Goal: Find specific page/section: Find specific page/section

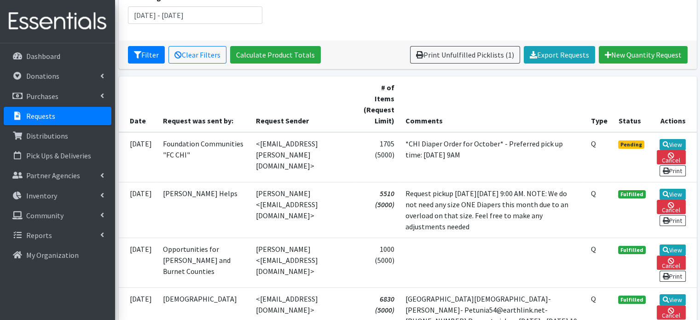
scroll to position [138, 0]
click at [672, 141] on link "View" at bounding box center [673, 144] width 26 height 11
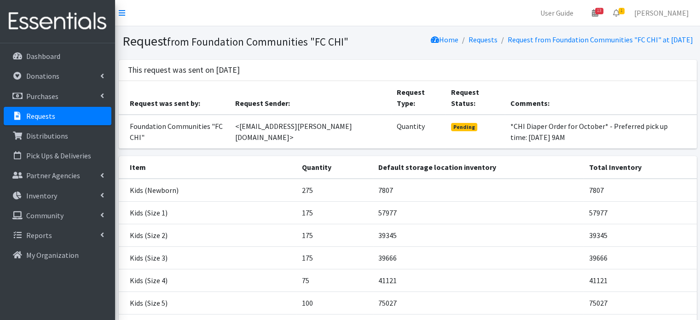
click at [51, 118] on p "Requests" at bounding box center [40, 115] width 29 height 9
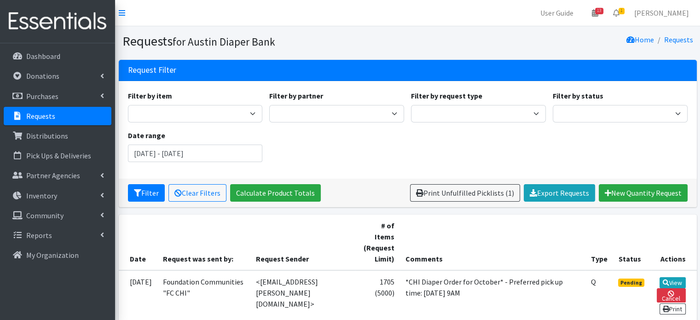
click at [38, 119] on p "Requests" at bounding box center [40, 115] width 29 height 9
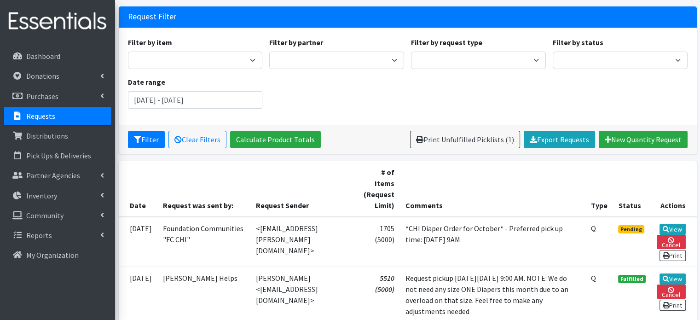
scroll to position [92, 0]
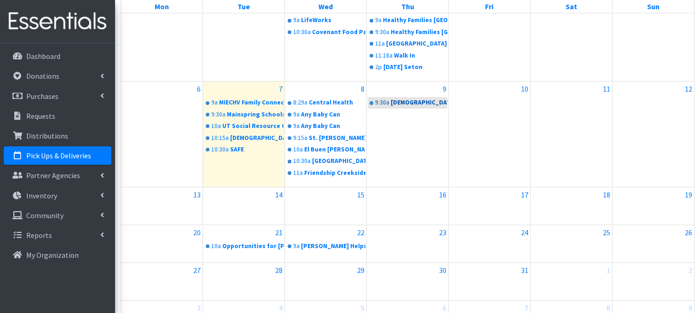
scroll to position [138, 0]
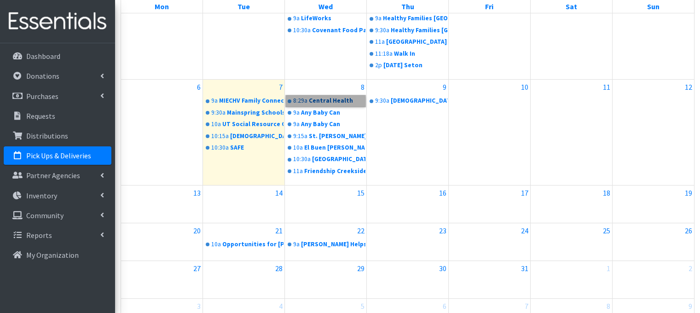
click at [324, 101] on link "8:29a Central Health" at bounding box center [326, 100] width 80 height 11
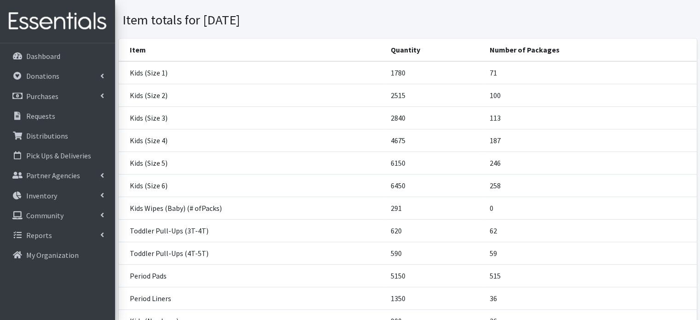
scroll to position [229, 0]
